Goal: Information Seeking & Learning: Learn about a topic

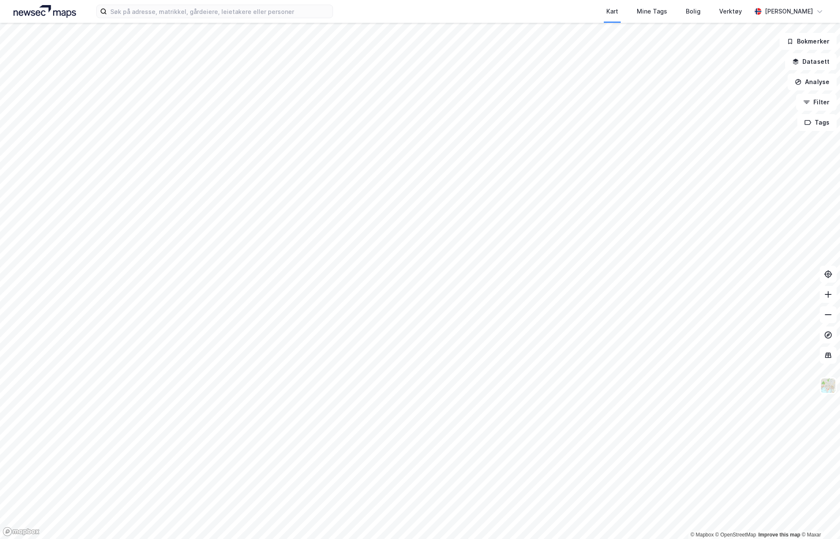
drag, startPoint x: 131, startPoint y: 20, endPoint x: 134, endPoint y: 14, distance: 7.4
click at [132, 17] on div "Kart Mine Tags Bolig Verktøy [PERSON_NAME]" at bounding box center [420, 11] width 840 height 23
click at [136, 13] on input at bounding box center [220, 11] width 226 height 13
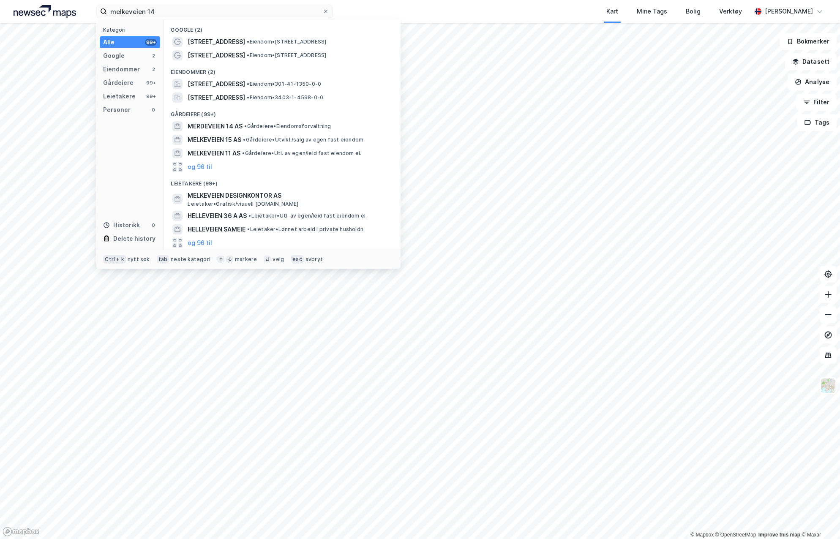
click at [229, 42] on div "[STREET_ADDRESS] • Eiendom • [STREET_ADDRESS]" at bounding box center [290, 42] width 204 height 10
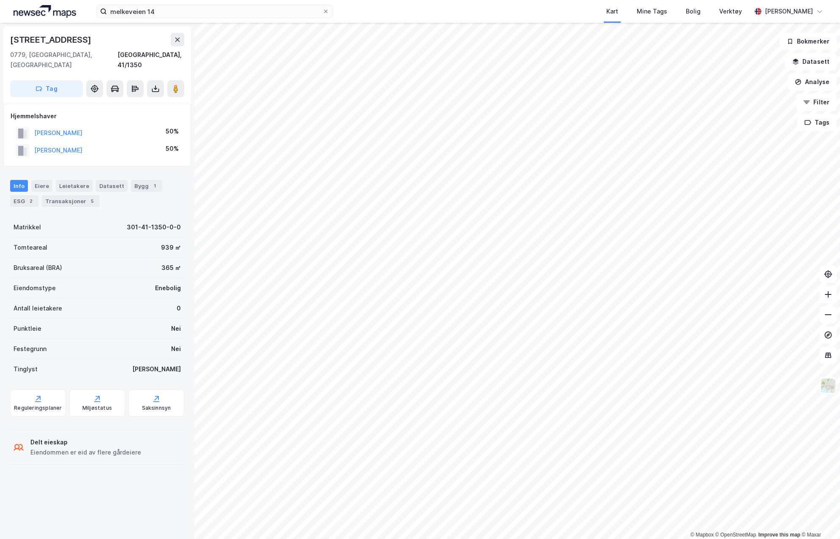
click at [830, 299] on button at bounding box center [827, 294] width 17 height 17
click at [175, 34] on button at bounding box center [178, 40] width 14 height 14
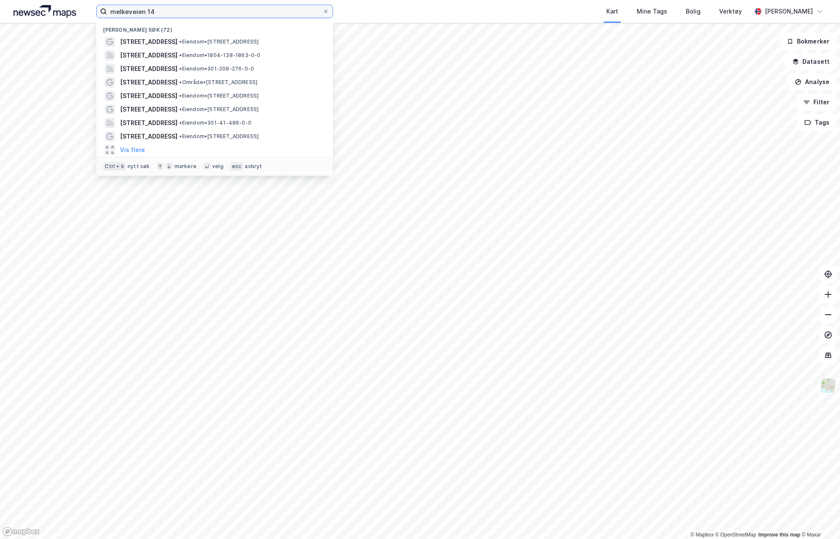
click at [167, 9] on input "melkeveien 14" at bounding box center [214, 11] width 215 height 13
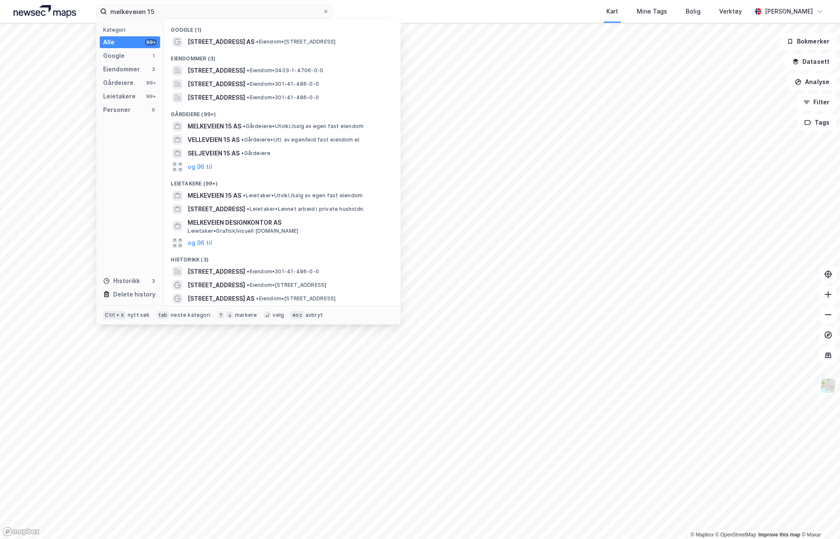
click at [279, 36] on div "[STREET_ADDRESS] AS • Eiendom • [STREET_ADDRESS]" at bounding box center [282, 42] width 223 height 14
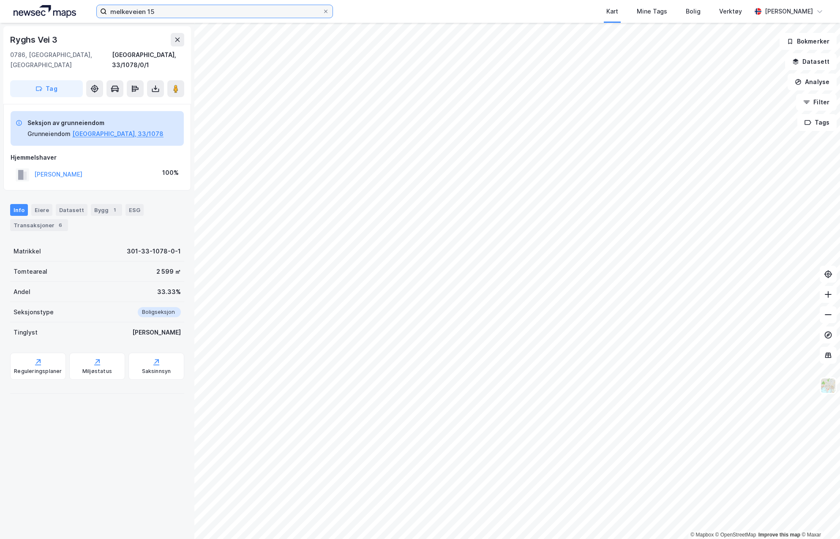
click at [162, 8] on input "melkeveien 15" at bounding box center [214, 11] width 215 height 13
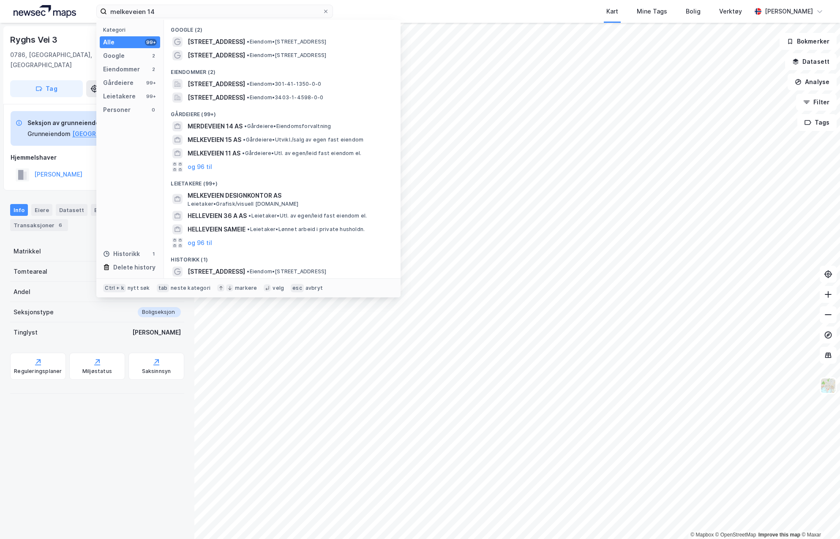
click at [245, 82] on span "[STREET_ADDRESS]" at bounding box center [216, 84] width 57 height 10
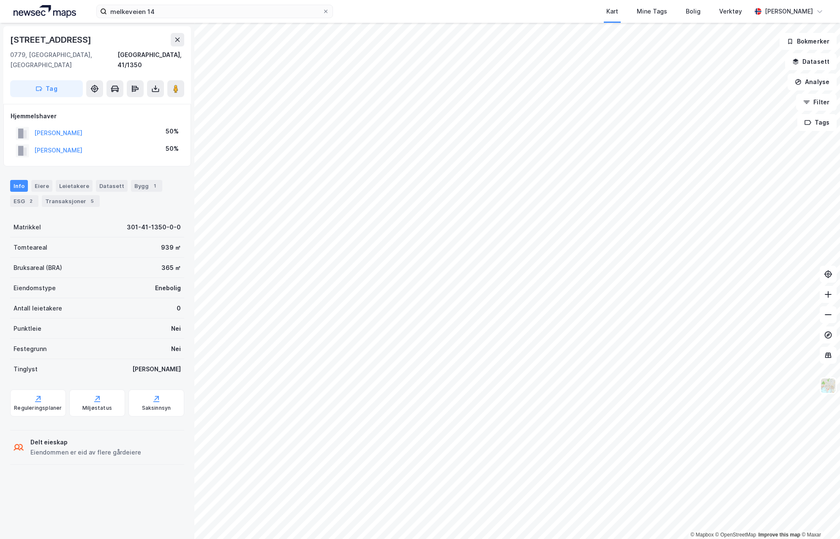
click at [177, 39] on icon at bounding box center [177, 39] width 7 height 7
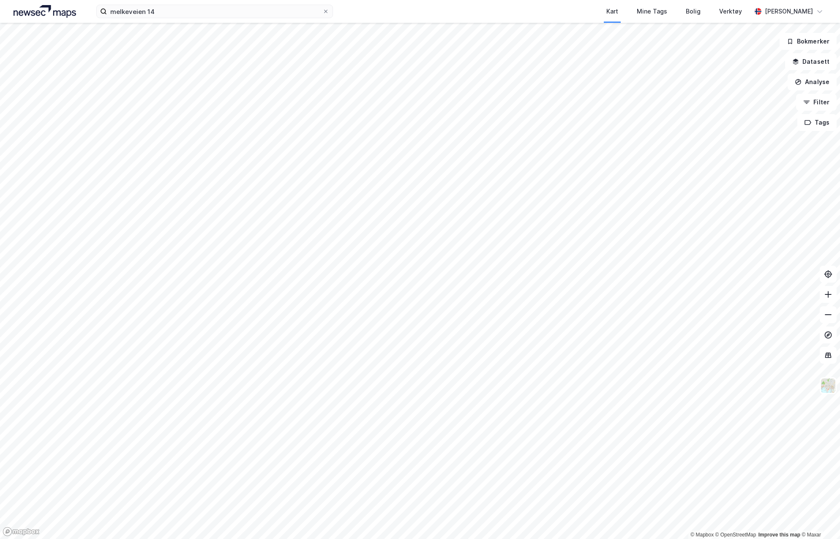
click at [191, 18] on label "melkeveien 14" at bounding box center [214, 12] width 237 height 14
click at [191, 18] on input "melkeveien 14" at bounding box center [214, 11] width 215 height 13
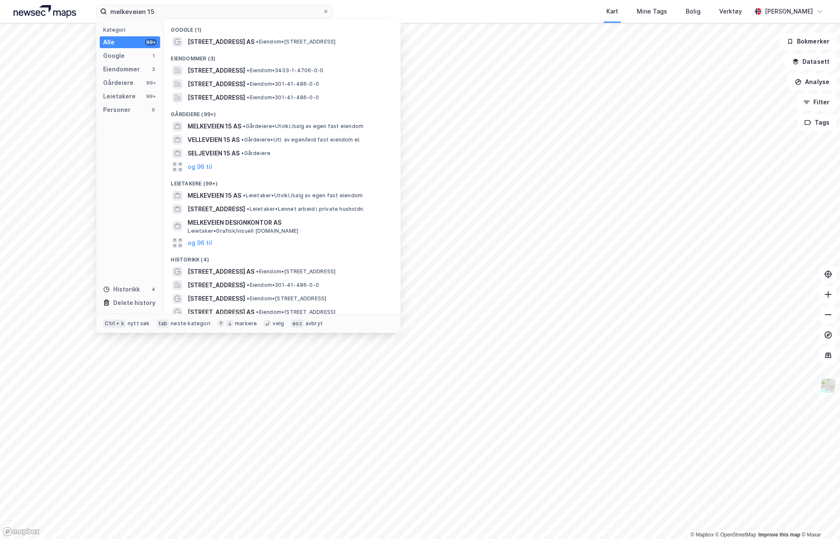
click at [231, 84] on span "[STREET_ADDRESS]" at bounding box center [216, 84] width 57 height 10
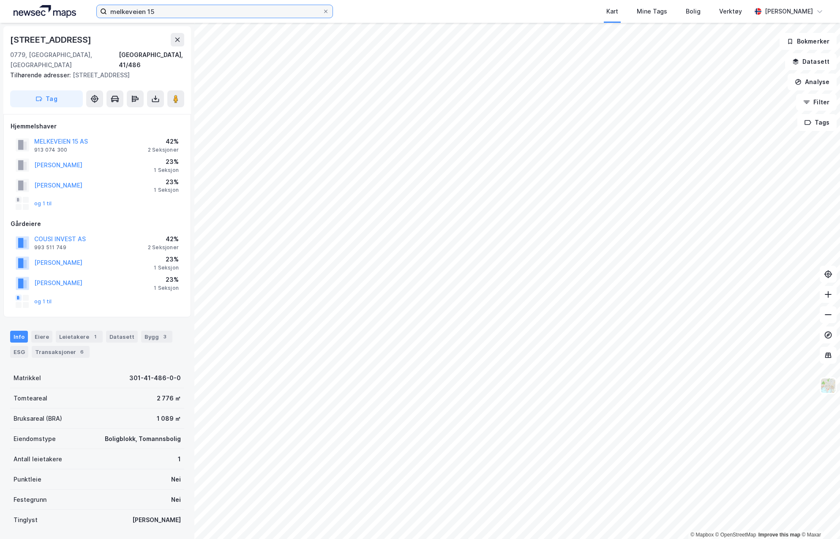
click at [209, 12] on input "melkeveien 15" at bounding box center [214, 11] width 215 height 13
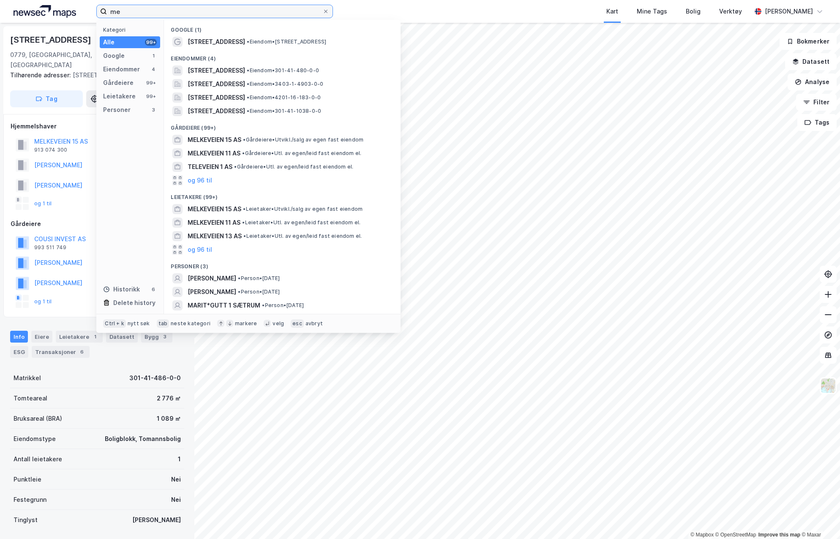
type input "m"
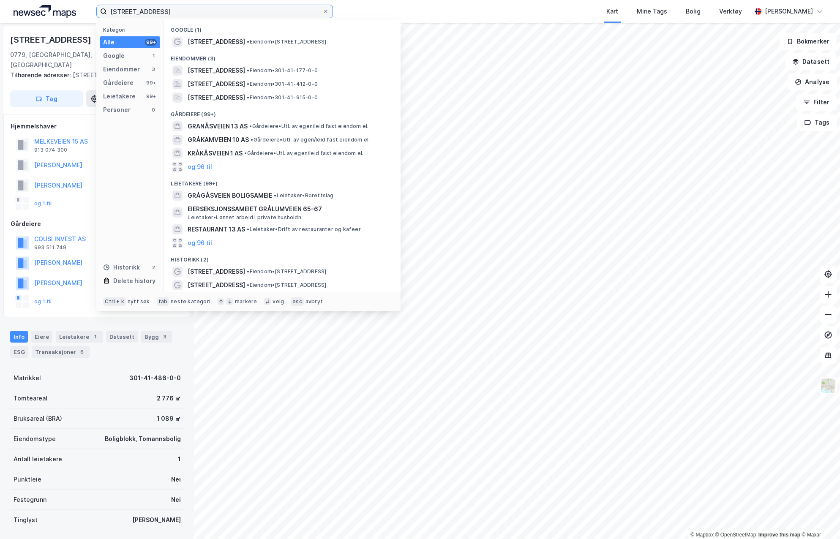
type input "[STREET_ADDRESS]"
click at [245, 82] on span "[STREET_ADDRESS]" at bounding box center [216, 84] width 57 height 10
